Goal: Check status: Check status

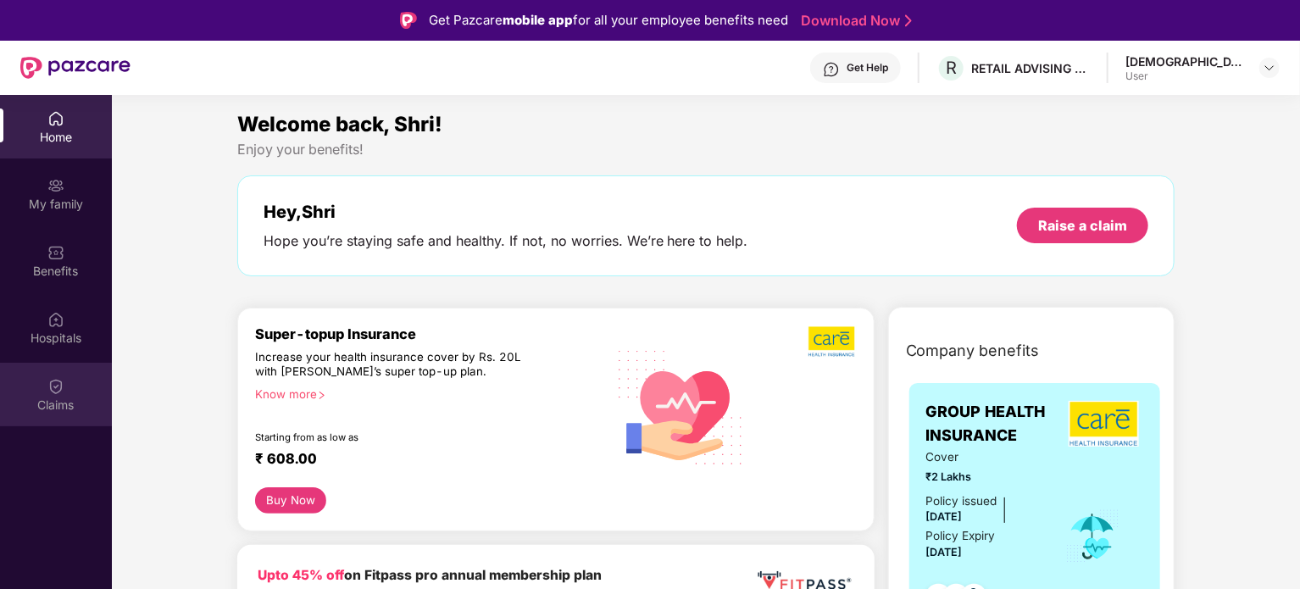
click at [67, 374] on div "Claims" at bounding box center [56, 395] width 112 height 64
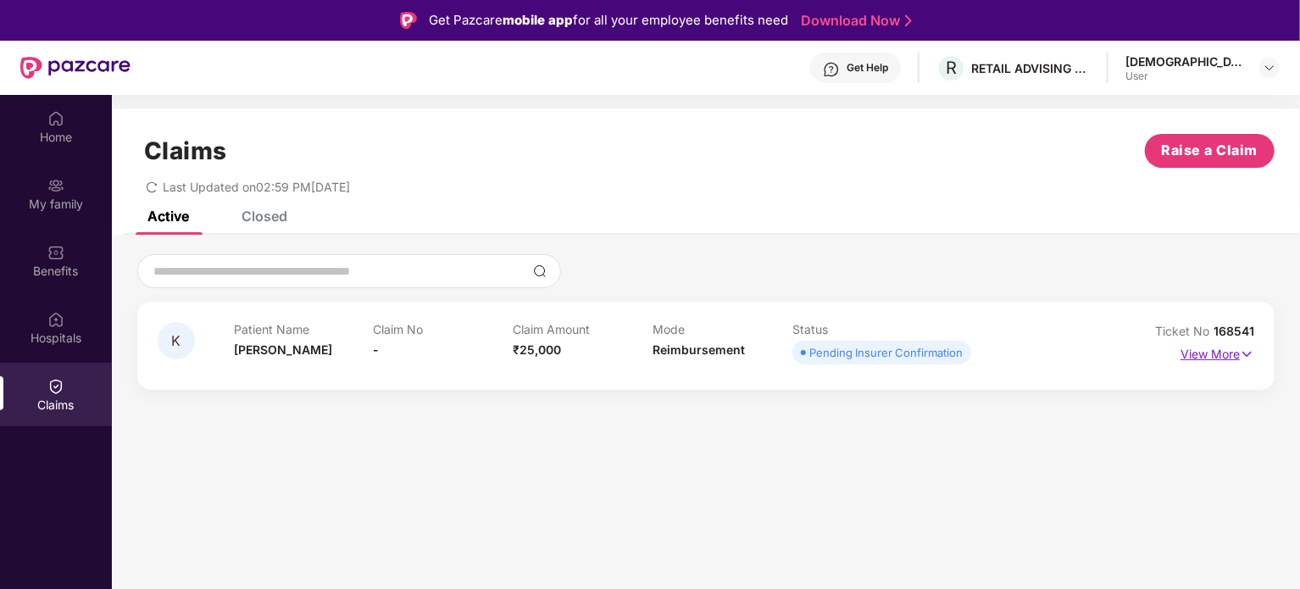
click at [1248, 348] on img at bounding box center [1247, 354] width 14 height 19
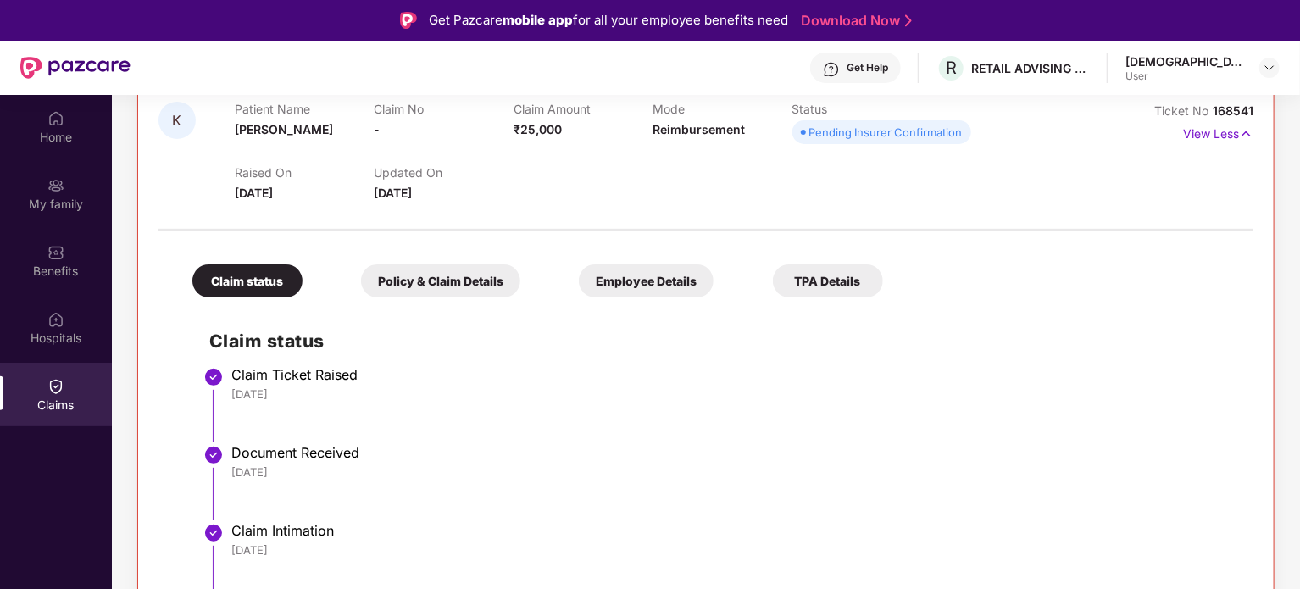
scroll to position [95, 0]
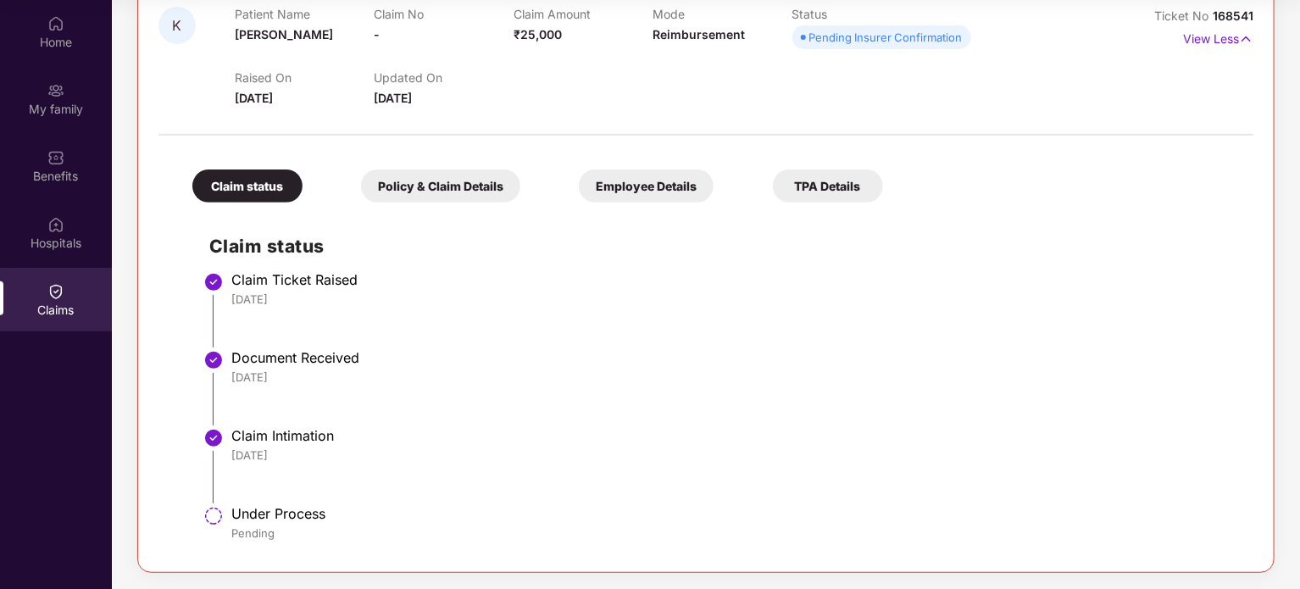
click at [295, 505] on div "Under Process" at bounding box center [733, 513] width 1005 height 17
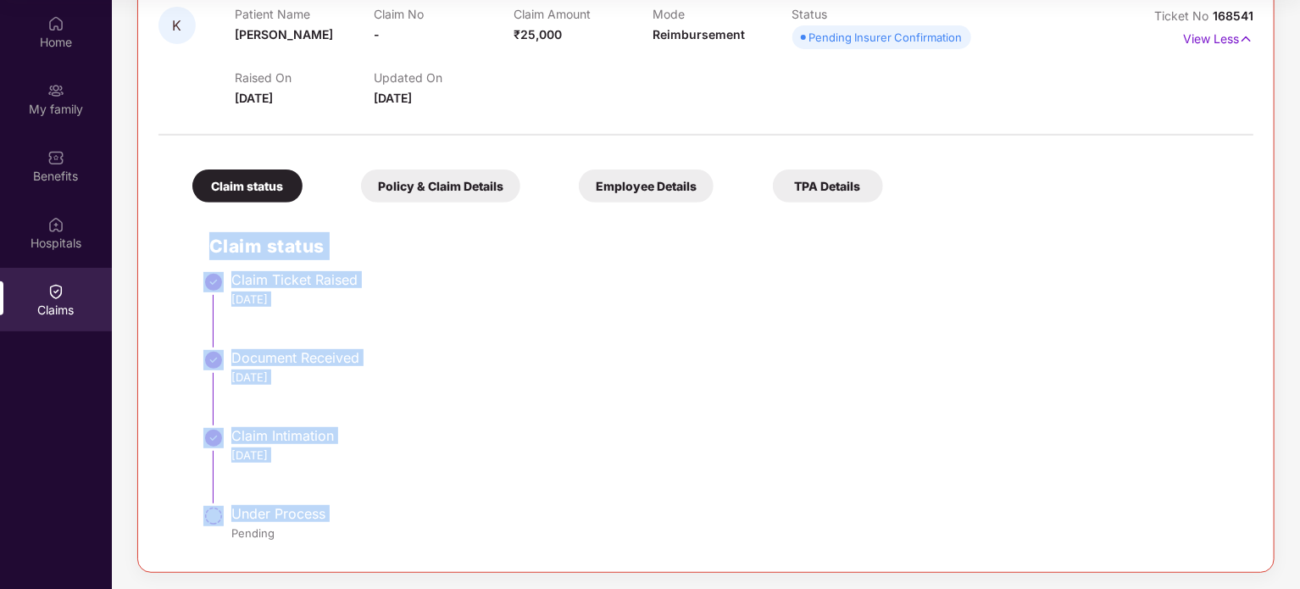
drag, startPoint x: 295, startPoint y: 504, endPoint x: 276, endPoint y: 269, distance: 235.5
click at [275, 266] on div "Claim status Claim Ticket Raised [DATE] Document Received [DATE] Claim Intimati…" at bounding box center [705, 381] width 1061 height 341
click at [278, 271] on div "Claim Ticket Raised" at bounding box center [733, 279] width 1005 height 17
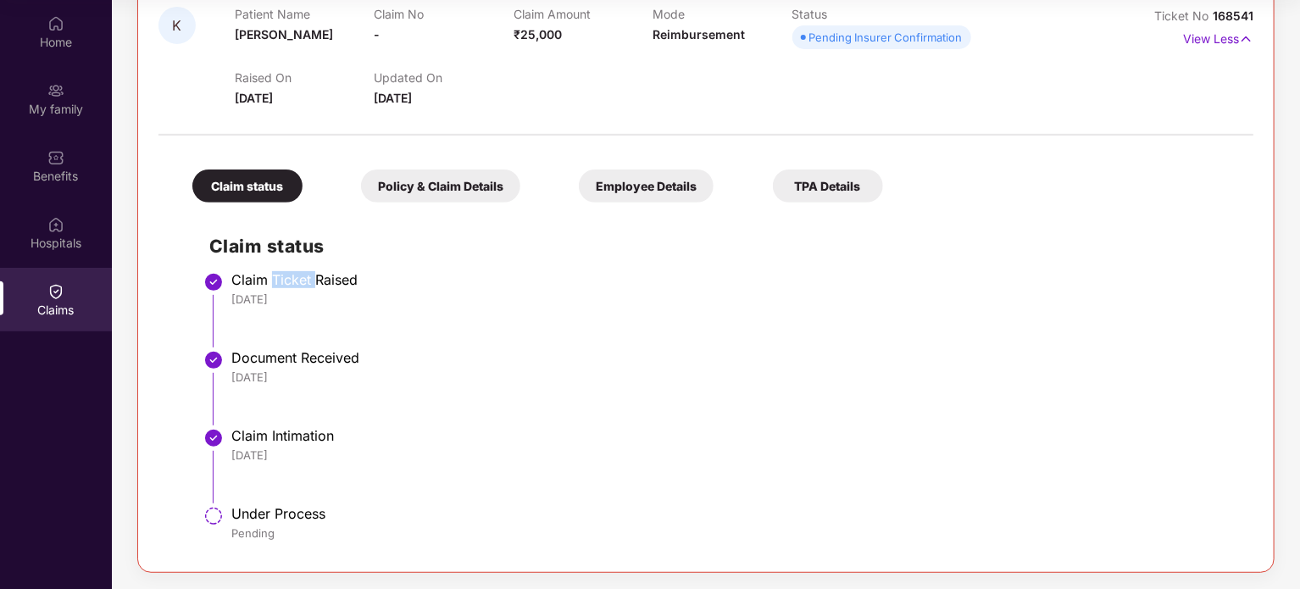
click at [278, 271] on div "Claim Ticket Raised" at bounding box center [733, 279] width 1005 height 17
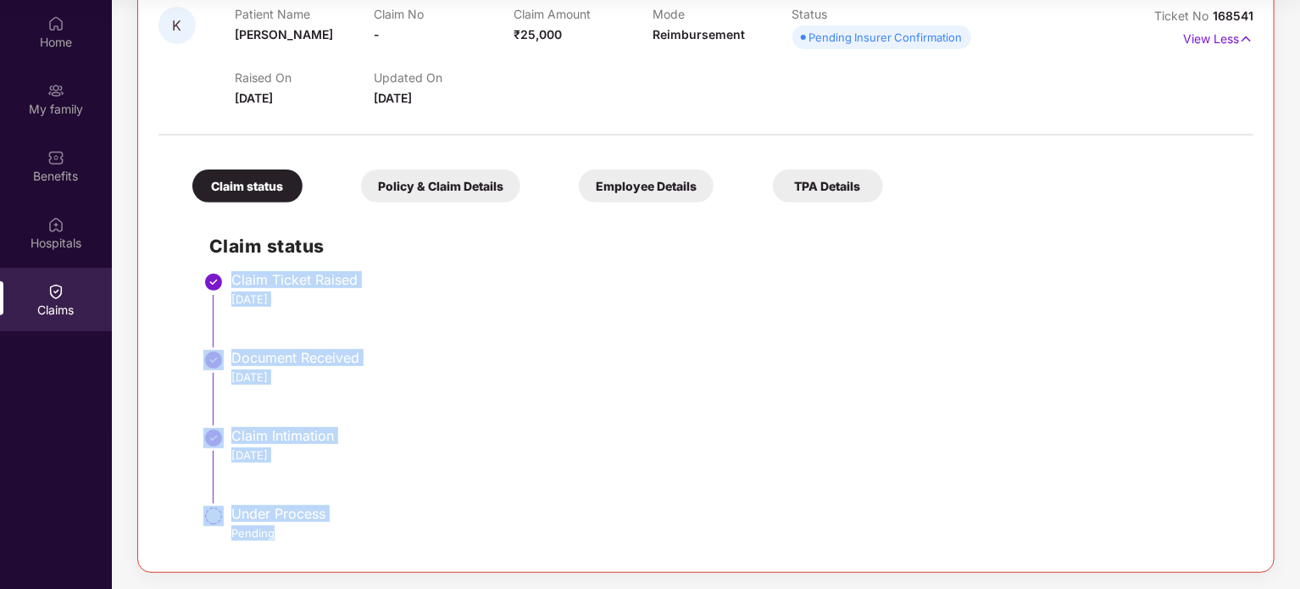
drag, startPoint x: 278, startPoint y: 270, endPoint x: 325, endPoint y: 541, distance: 275.1
click at [325, 541] on ul "Claim Ticket Raised [DATE] Document Received [DATE] Claim Intimation [DATE] Und…" at bounding box center [722, 414] width 1027 height 275
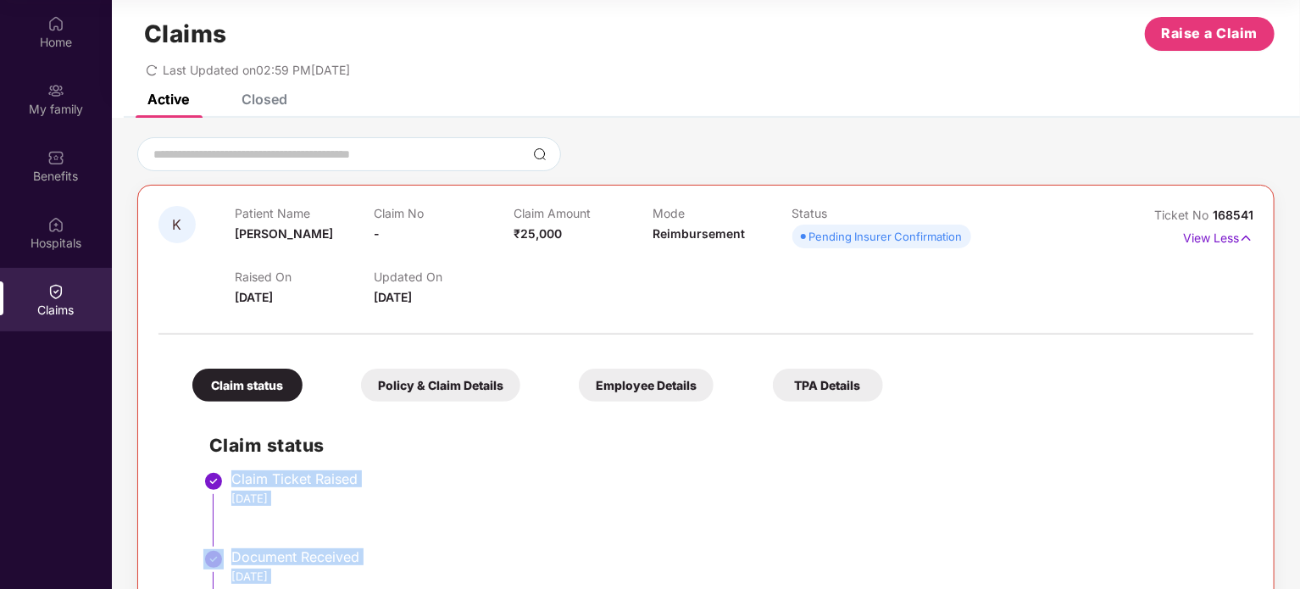
scroll to position [0, 0]
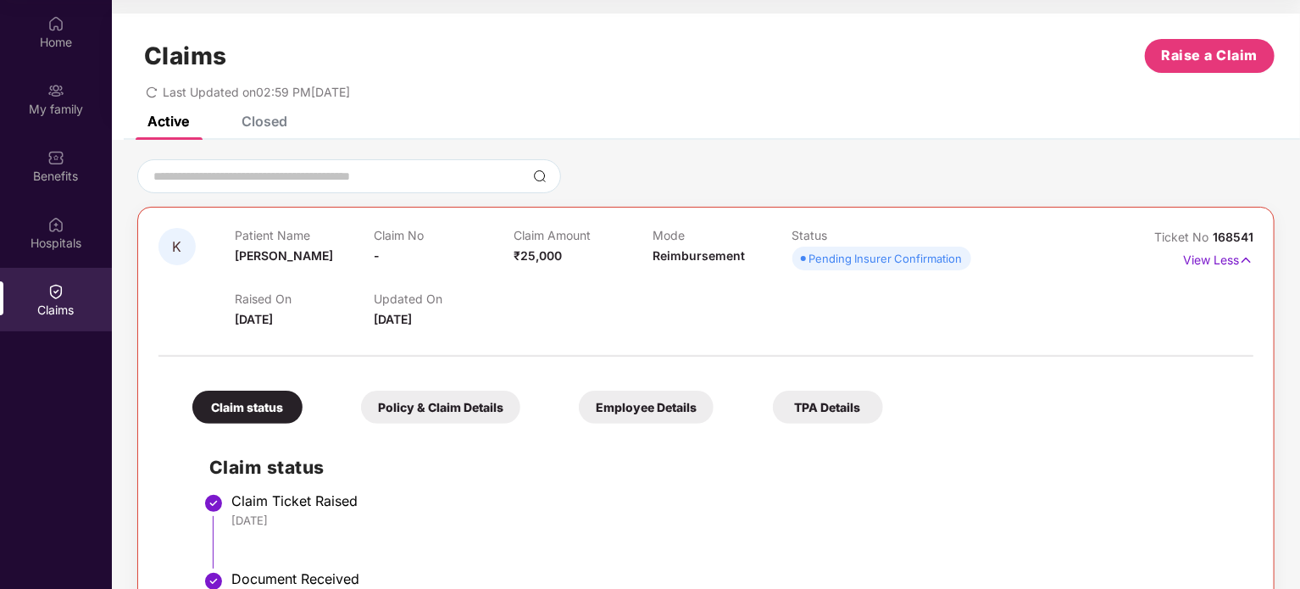
click at [273, 321] on span "[DATE]" at bounding box center [254, 319] width 38 height 14
drag, startPoint x: 274, startPoint y: 321, endPoint x: 459, endPoint y: 333, distance: 186.0
click at [459, 333] on div "K Patient Name [PERSON_NAME] Claim No - Claim Amount ₹25,000 Mode Reimbursement…" at bounding box center [705, 500] width 1095 height 545
